Goal: Task Accomplishment & Management: Manage account settings

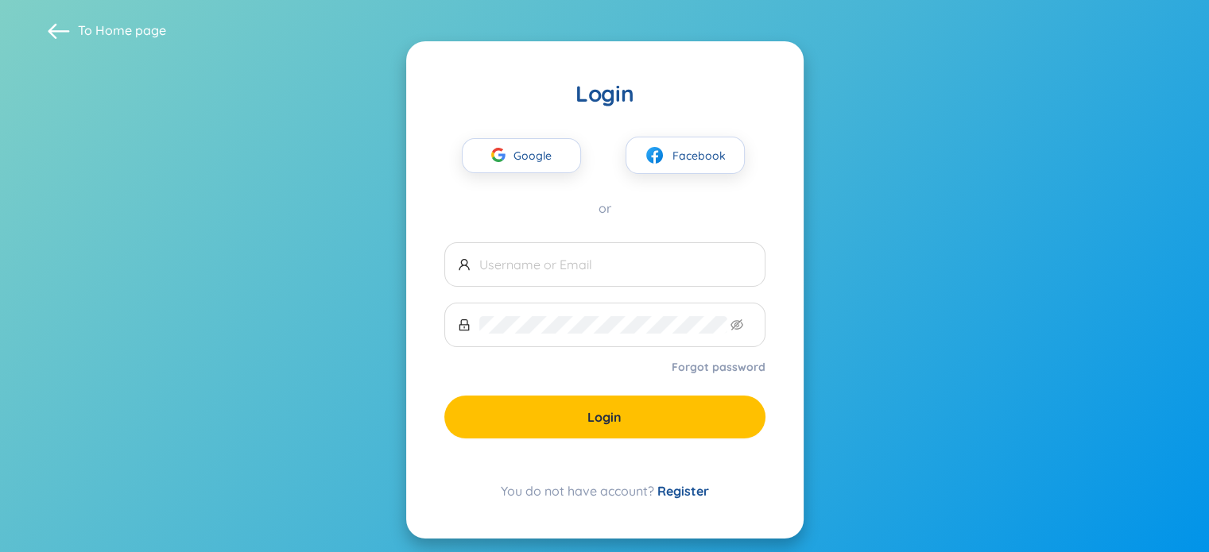
scroll to position [14, 0]
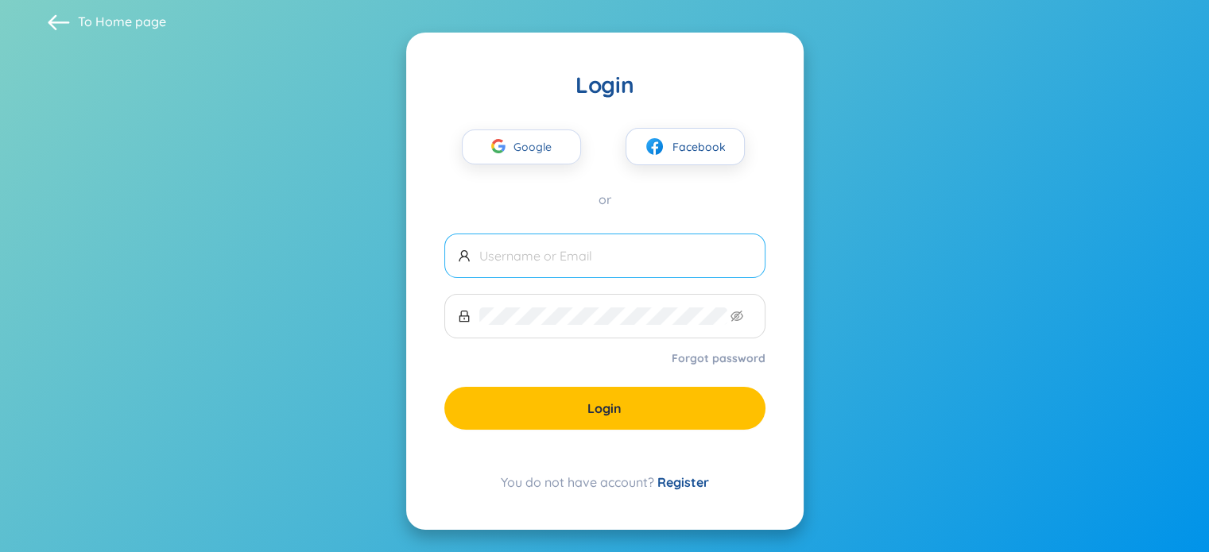
click at [544, 140] on span "Google" at bounding box center [537, 146] width 46 height 33
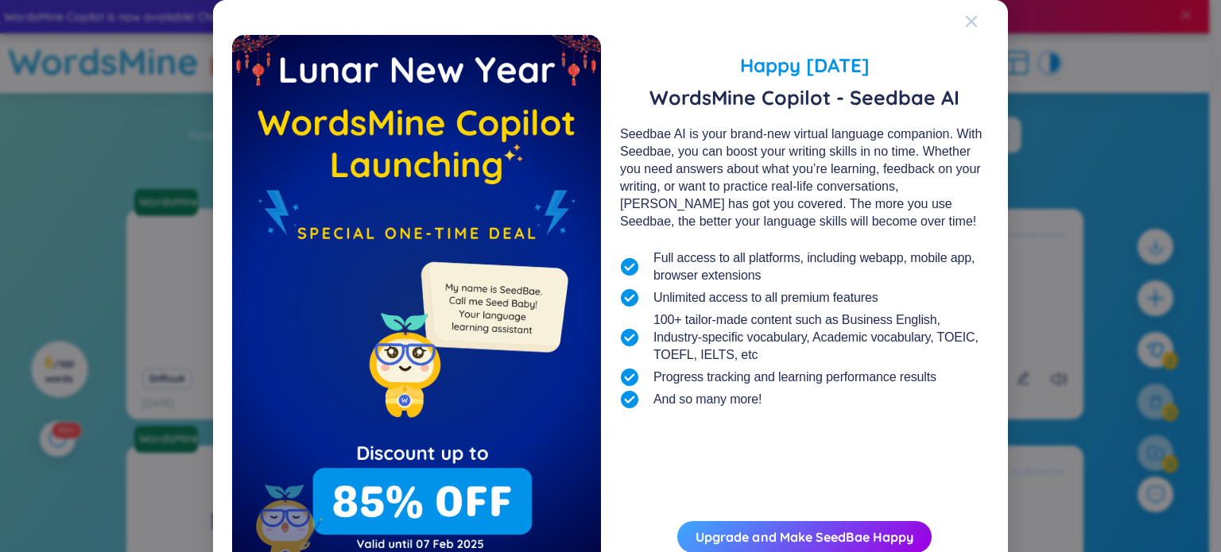
click at [977, 18] on span "Close" at bounding box center [986, 21] width 43 height 43
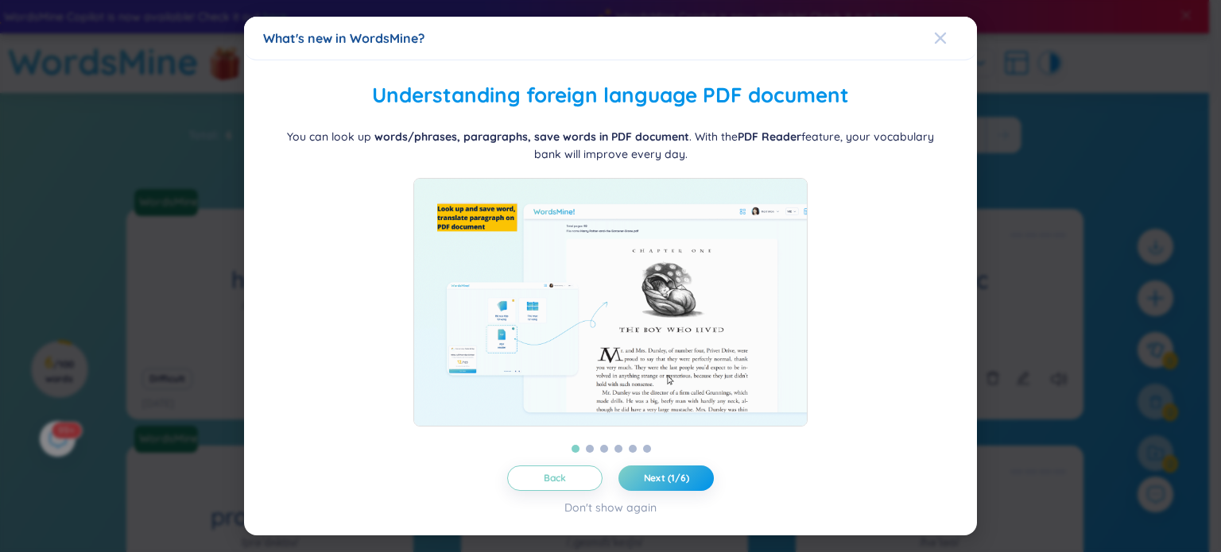
click at [936, 32] on icon "Close" at bounding box center [940, 38] width 13 height 13
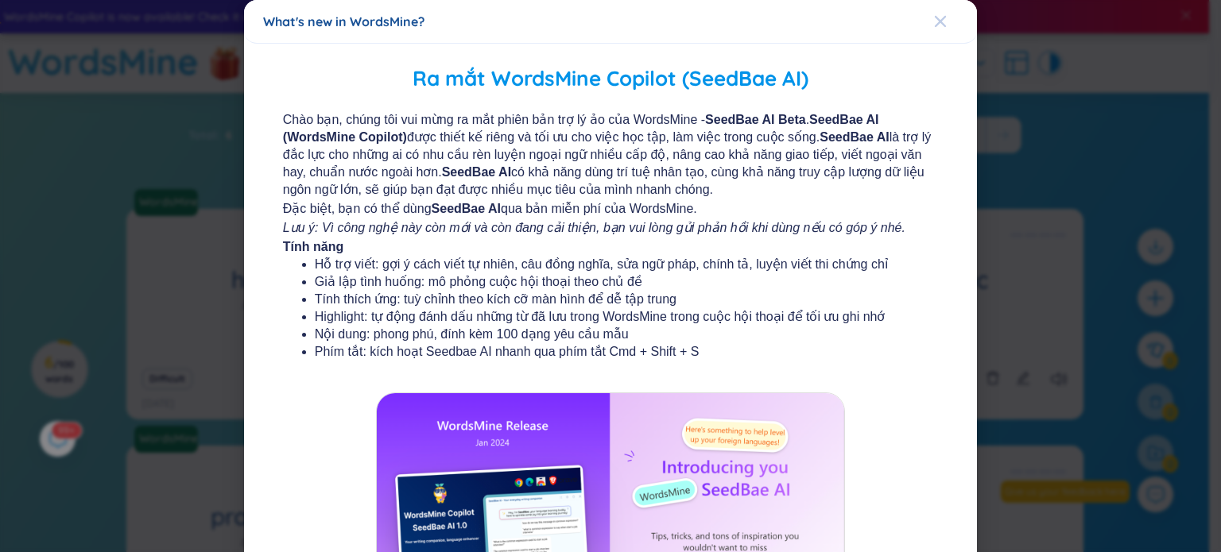
click at [939, 15] on span "Close" at bounding box center [955, 21] width 43 height 43
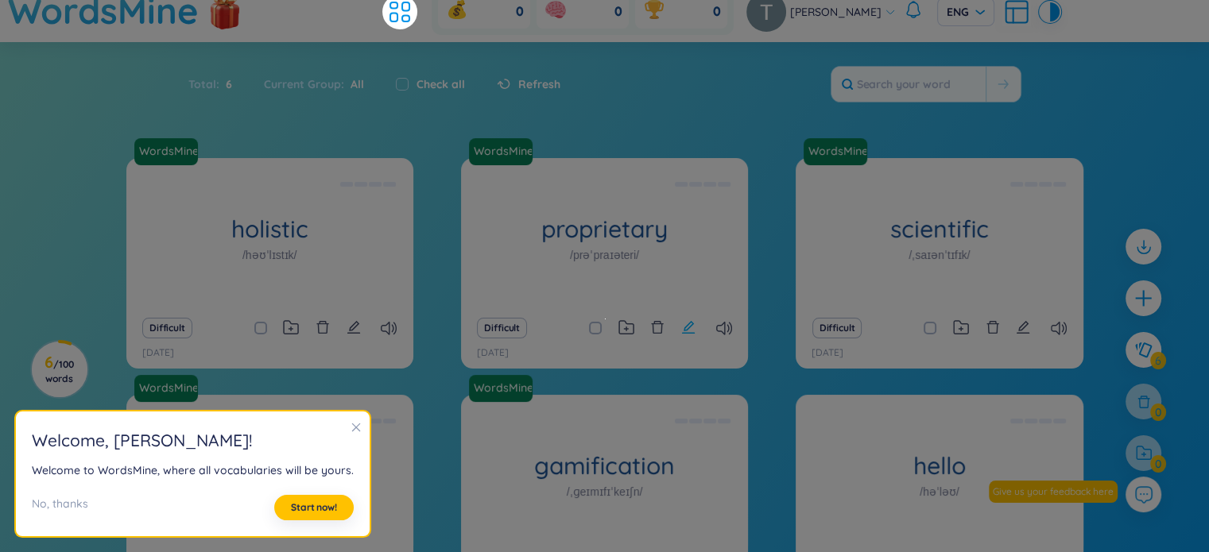
scroll to position [79, 0]
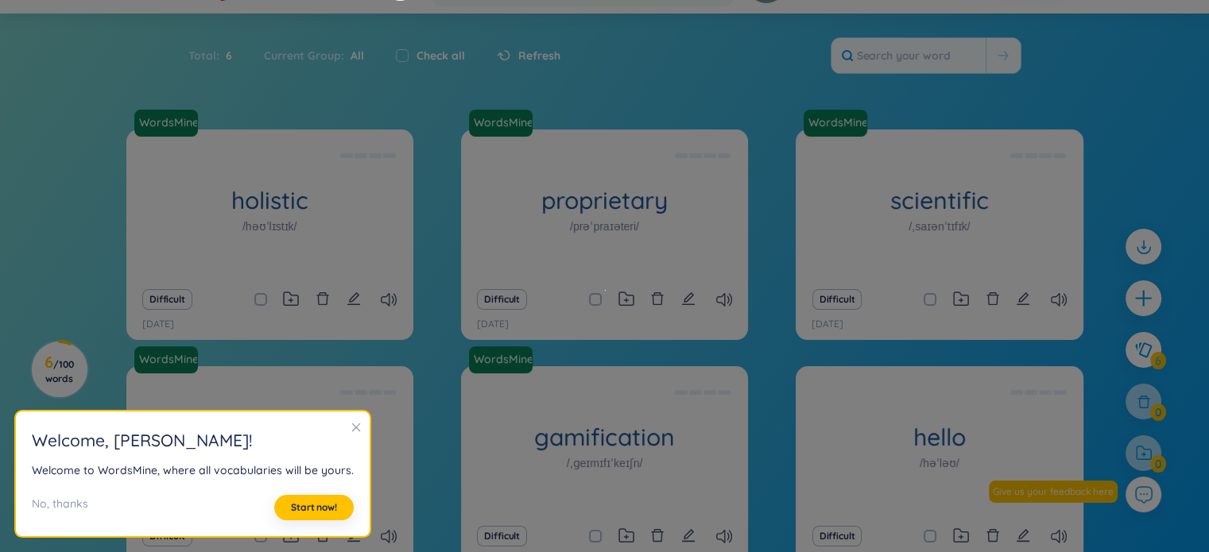
click at [351, 426] on icon "close" at bounding box center [356, 427] width 11 height 11
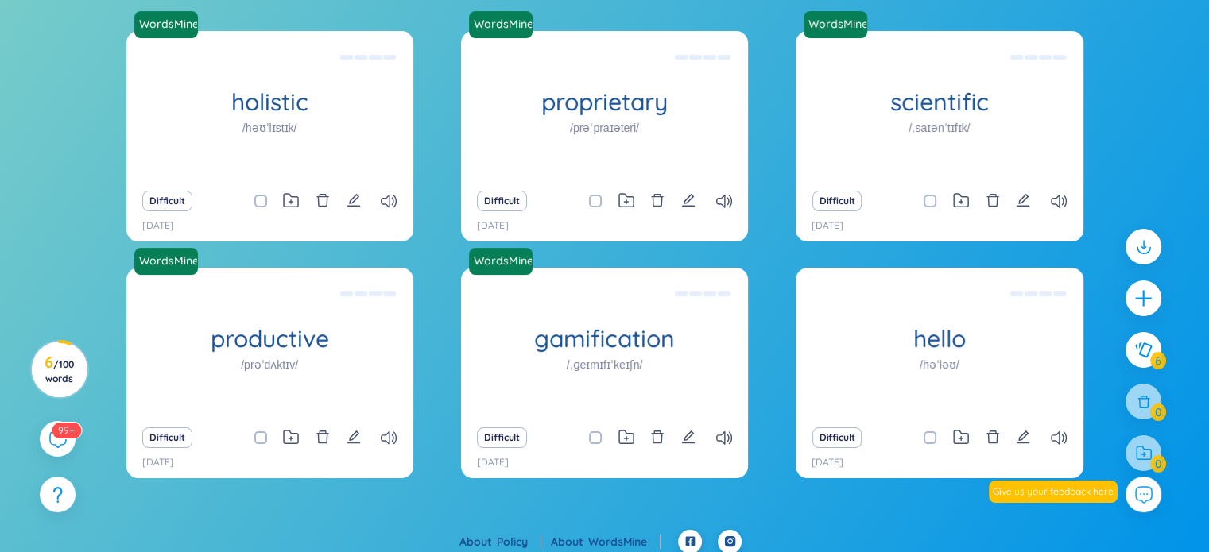
scroll to position [187, 0]
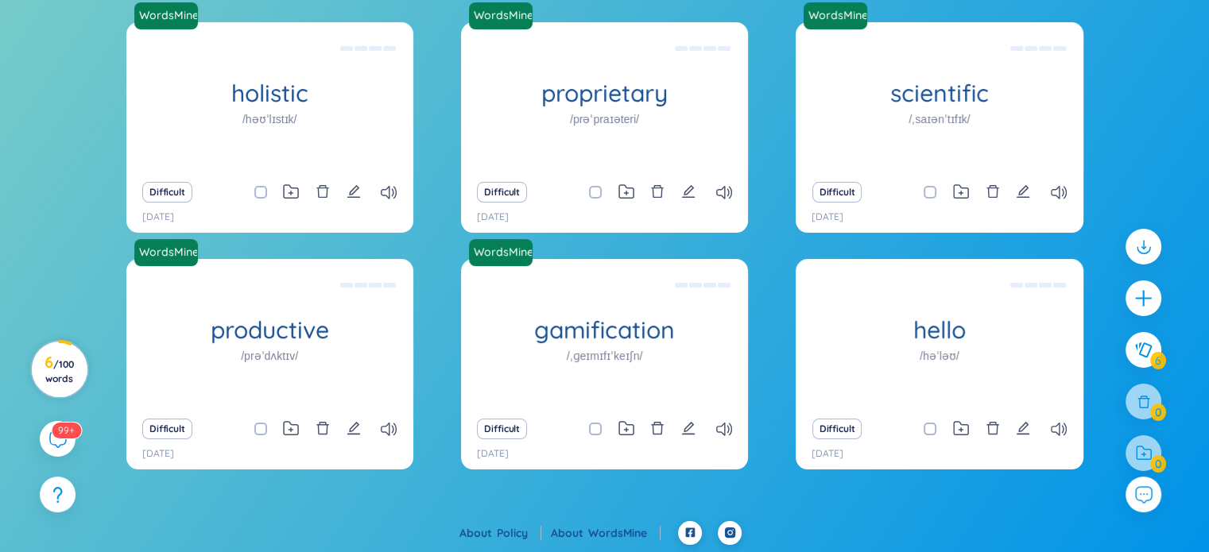
click at [56, 370] on h3 "6 / 100 words" at bounding box center [59, 370] width 36 height 29
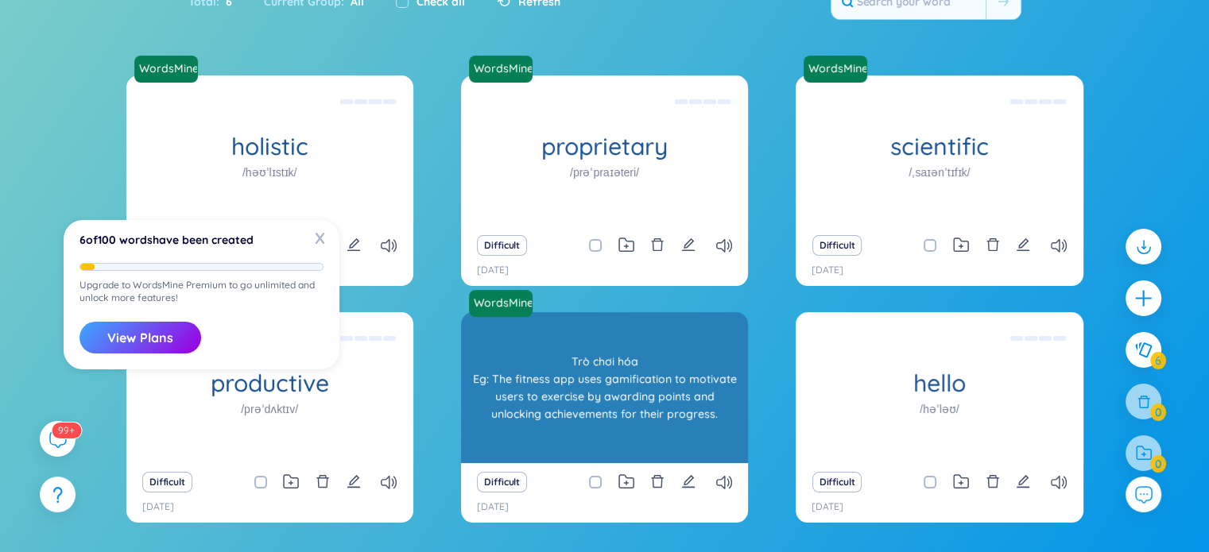
scroll to position [28, 0]
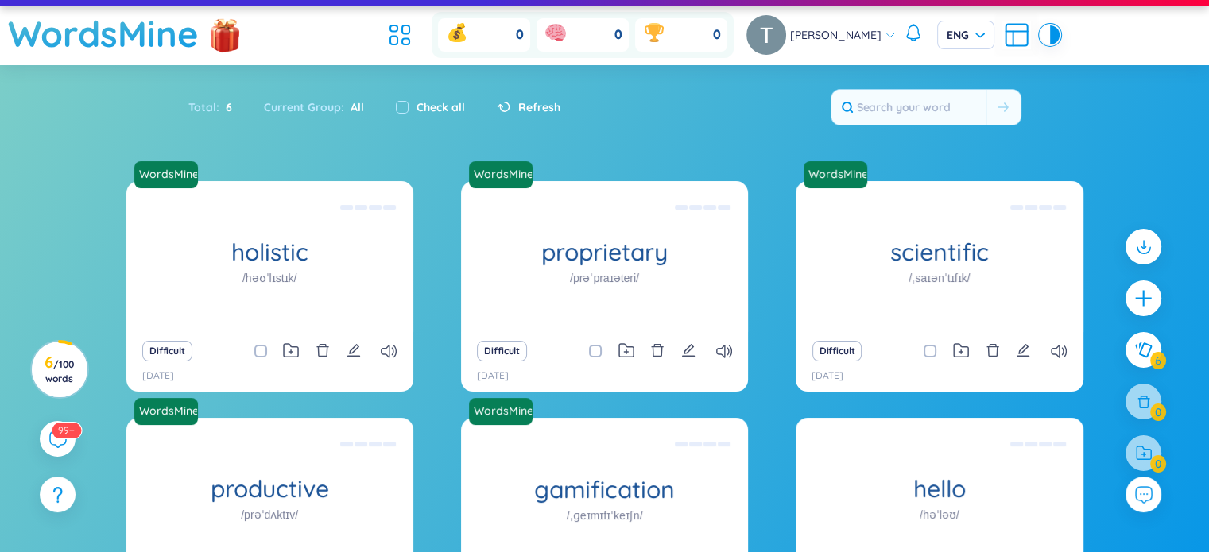
click at [366, 128] on div "Total : 6 Current Group : All Check all Refresh" at bounding box center [605, 115] width 992 height 68
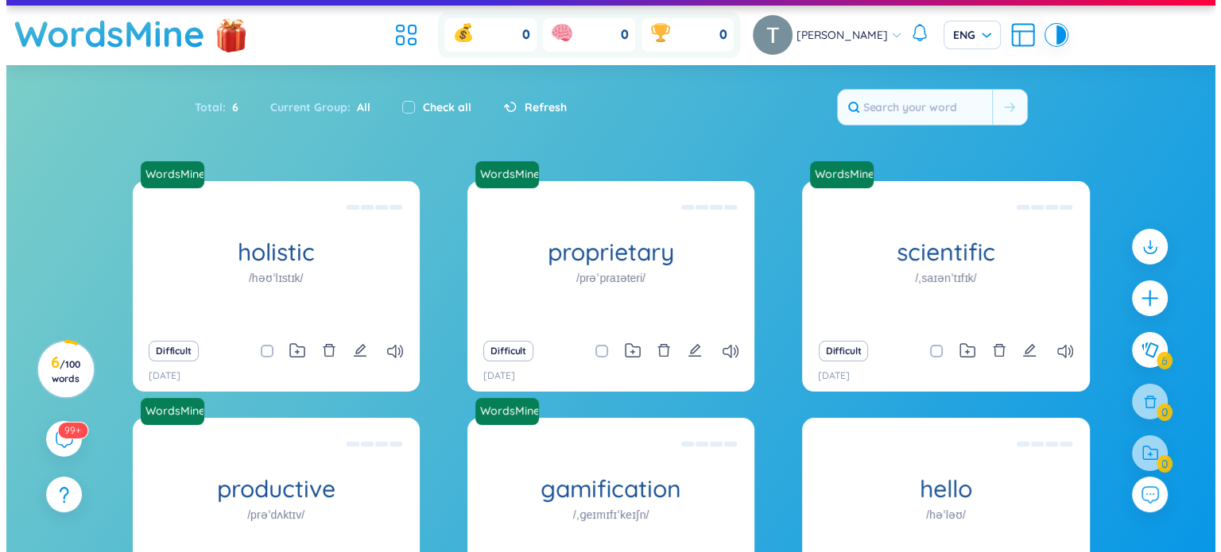
scroll to position [0, 0]
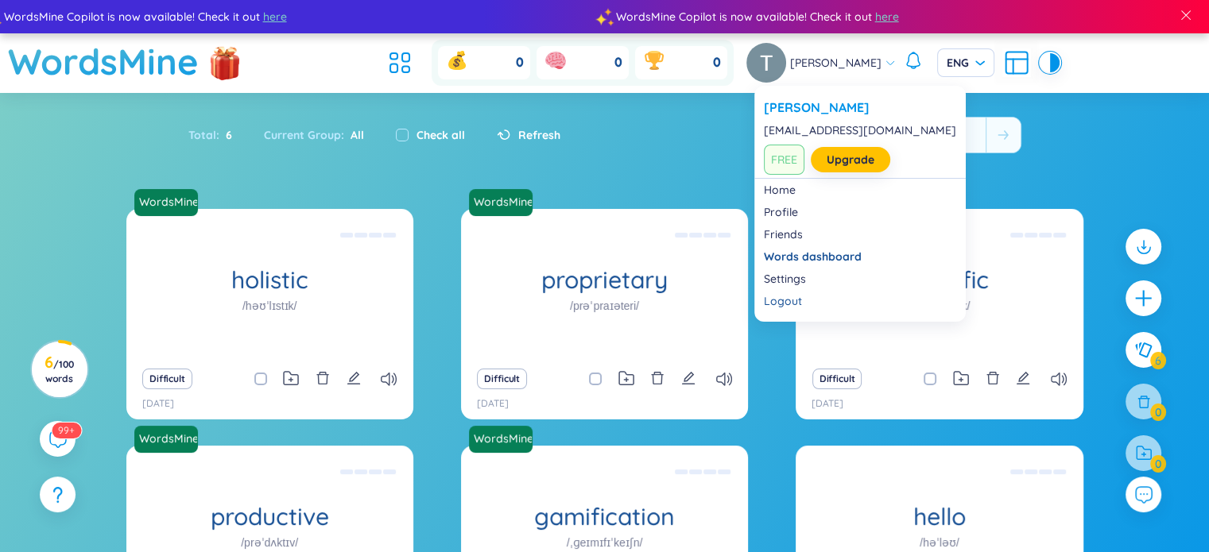
click at [845, 55] on span "[PERSON_NAME]" at bounding box center [835, 62] width 91 height 17
click at [826, 302] on div "Logout" at bounding box center [860, 301] width 192 height 16
